Goal: Information Seeking & Learning: Understand process/instructions

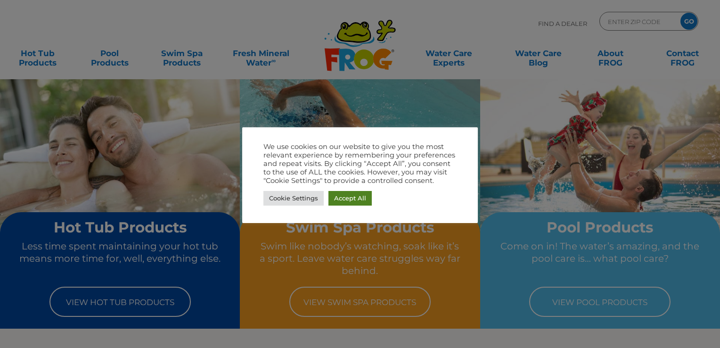
click at [366, 198] on link "Accept All" at bounding box center [349, 198] width 43 height 15
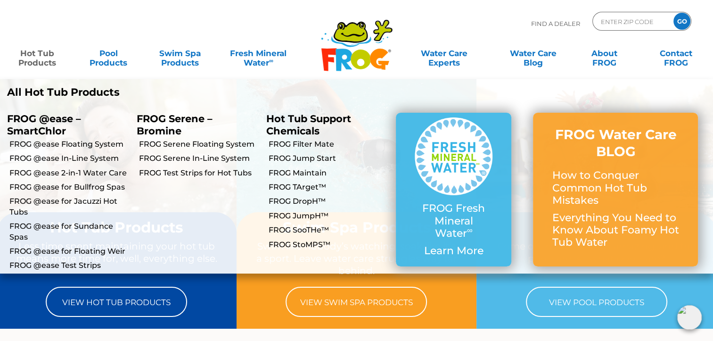
click at [41, 61] on link "Hot Tub Products" at bounding box center [37, 53] width 56 height 19
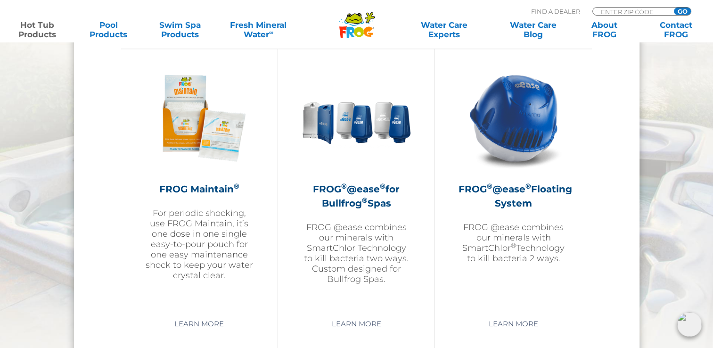
scroll to position [1065, 0]
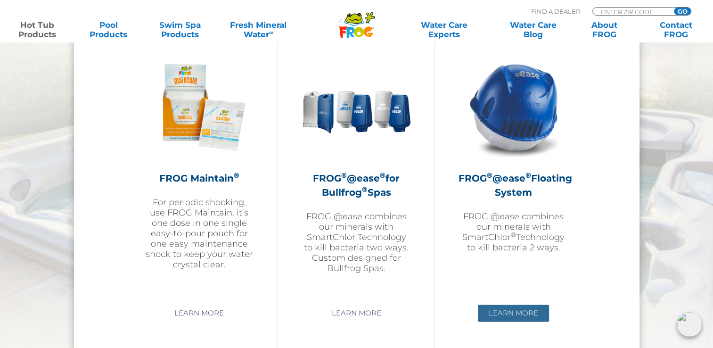
click at [525, 310] on link "Learn More" at bounding box center [513, 312] width 71 height 17
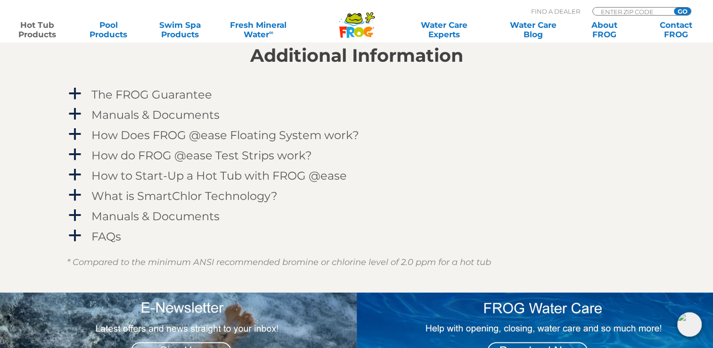
scroll to position [962, 0]
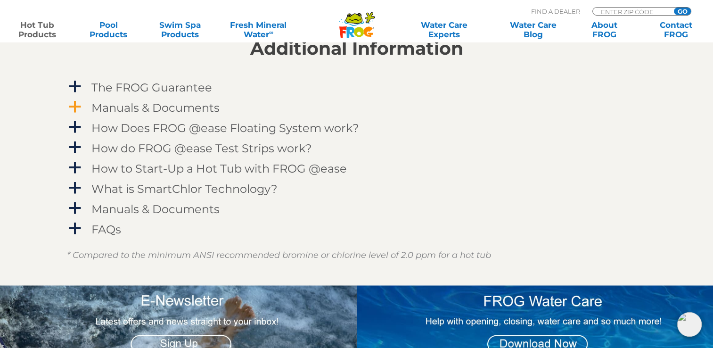
click at [187, 107] on h4 "Manuals & Documents" at bounding box center [155, 107] width 128 height 13
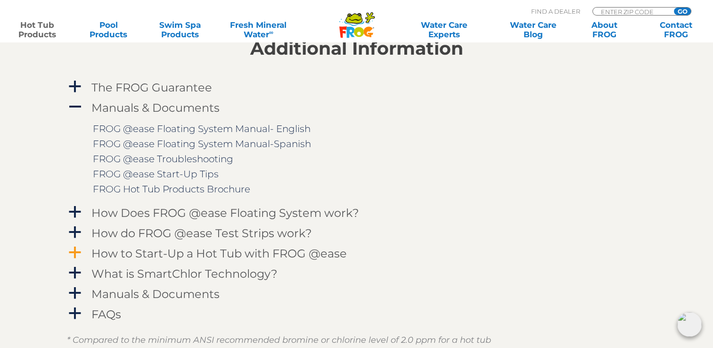
click at [258, 254] on h4 "How to Start-Up a Hot Tub with FROG @ease" at bounding box center [218, 253] width 255 height 13
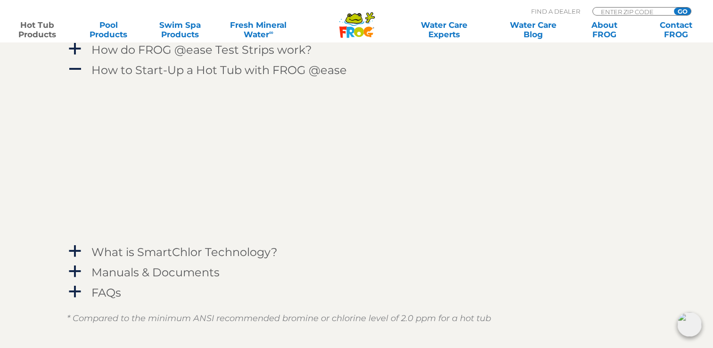
scroll to position [1142, 0]
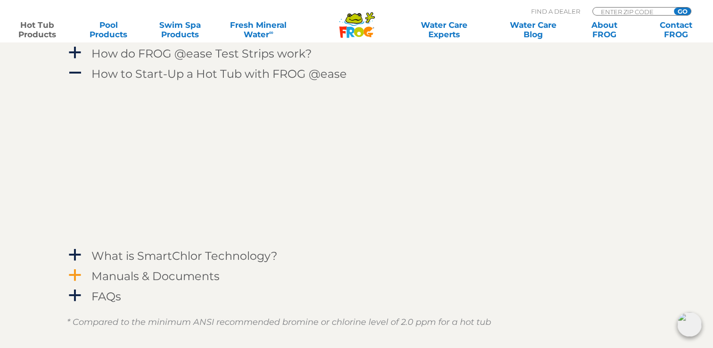
click at [175, 275] on h4 "Manuals & Documents" at bounding box center [155, 276] width 128 height 13
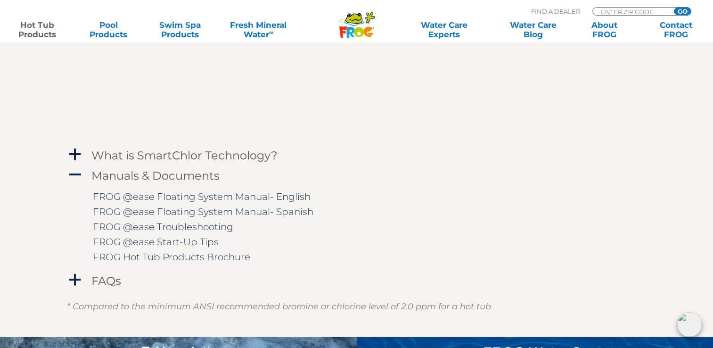
scroll to position [1266, 0]
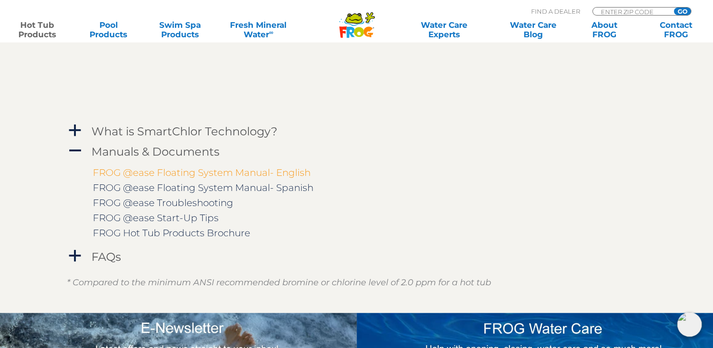
click at [258, 172] on link "FROG @ease Floating System Manual- English" at bounding box center [202, 172] width 218 height 11
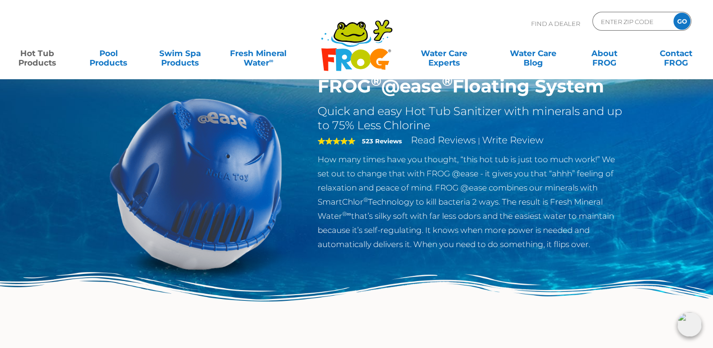
scroll to position [0, 0]
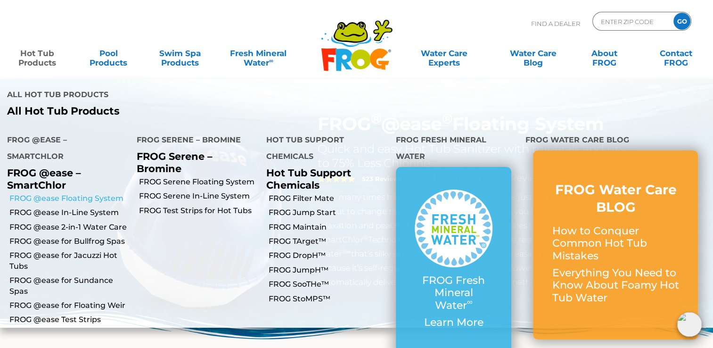
click at [74, 193] on link "FROG @ease Floating System" at bounding box center [69, 198] width 120 height 10
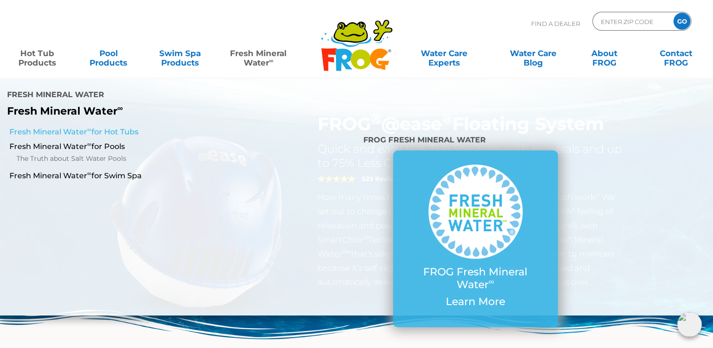
click at [90, 126] on sup "∞" at bounding box center [89, 129] width 4 height 7
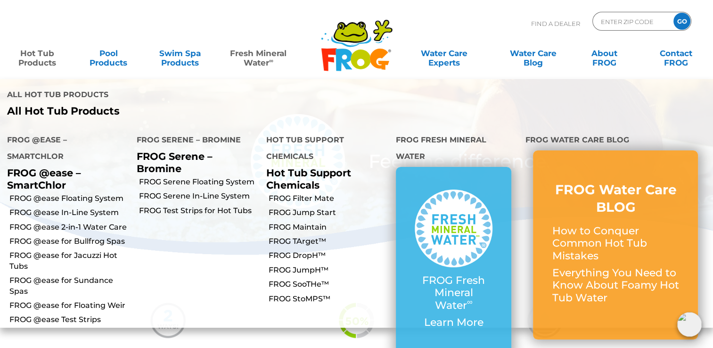
click at [34, 59] on link "Hot Tub Products" at bounding box center [37, 53] width 56 height 19
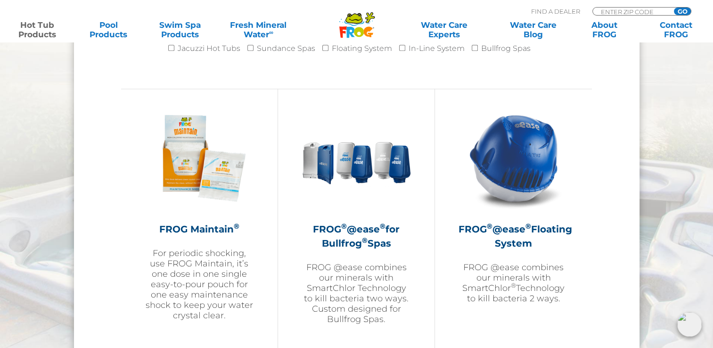
scroll to position [996, 0]
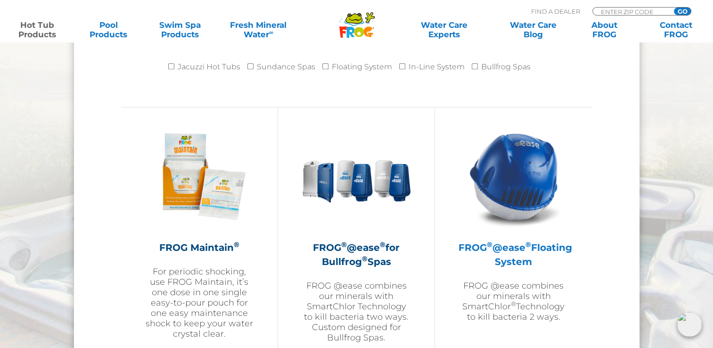
click at [517, 188] on img at bounding box center [513, 176] width 109 height 109
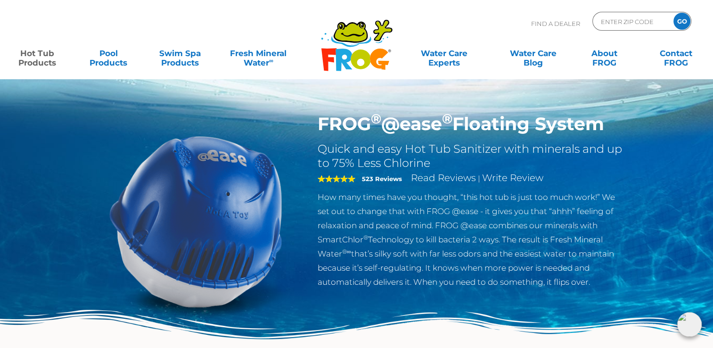
click at [268, 102] on div "FROG ® @ease ® Floating System Quick and easy Hot Tub Sanitizer with minerals a…" at bounding box center [356, 194] width 713 height 388
